Goal: Information Seeking & Learning: Check status

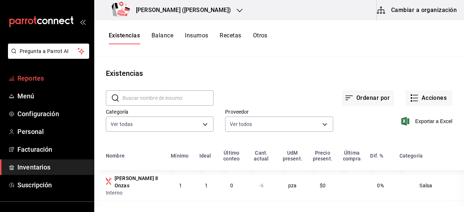
click at [36, 80] on span "Reportes" at bounding box center [52, 78] width 71 height 10
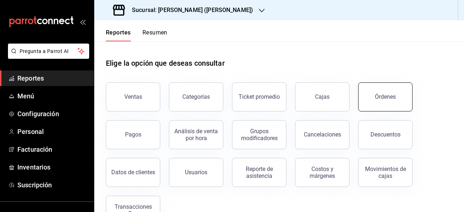
click at [377, 99] on div "Órdenes" at bounding box center [385, 96] width 21 height 7
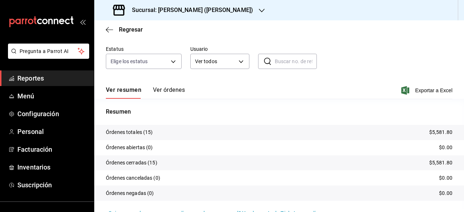
scroll to position [57, 0]
click at [169, 89] on button "Ver órdenes" at bounding box center [169, 92] width 32 height 12
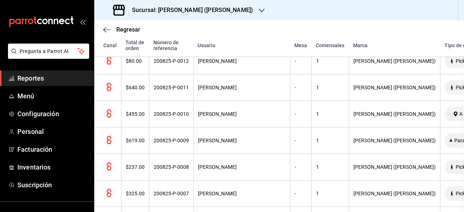
scroll to position [196, 0]
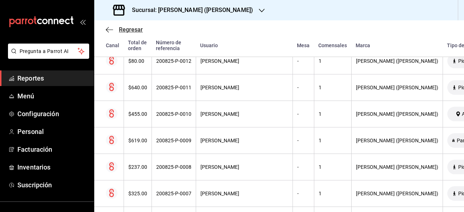
click at [108, 33] on icon "button" at bounding box center [109, 29] width 7 height 7
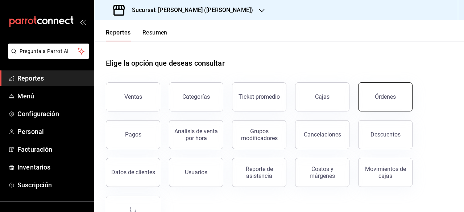
click at [383, 87] on button "Órdenes" at bounding box center [385, 96] width 54 height 29
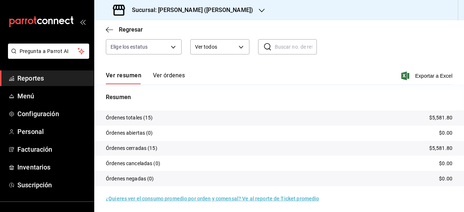
scroll to position [73, 0]
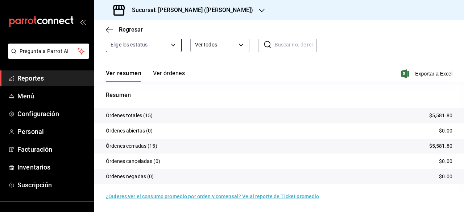
click at [172, 45] on body "Pregunta a Parrot AI Reportes Menú Configuración Personal Facturación Inventari…" at bounding box center [232, 106] width 464 height 212
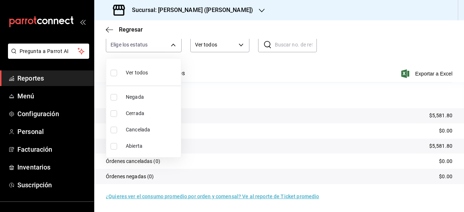
click at [166, 69] on li "Ver todos" at bounding box center [143, 71] width 75 height 21
type input "DENIED,FINISHED,CANCELED,OPEN"
checkbox input "true"
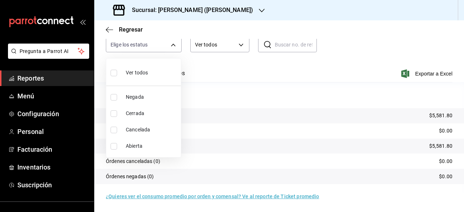
checkbox input "true"
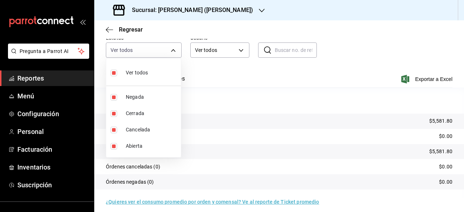
scroll to position [73, 0]
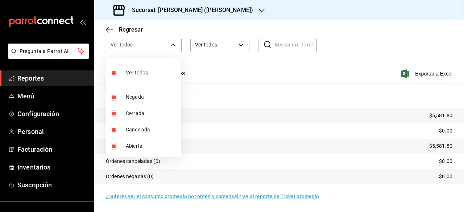
click at [209, 72] on div at bounding box center [232, 106] width 464 height 212
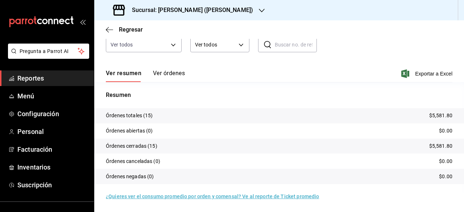
click at [170, 71] on button "Ver órdenes" at bounding box center [169, 76] width 32 height 12
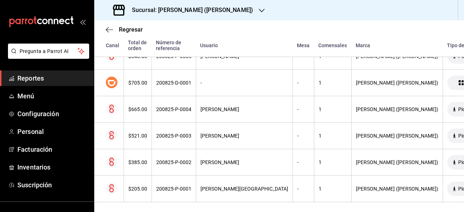
scroll to position [396, 0]
